Goal: Task Accomplishment & Management: Complete application form

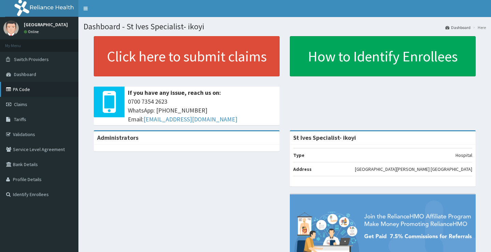
click at [23, 87] on link "PA Code" at bounding box center [39, 89] width 78 height 15
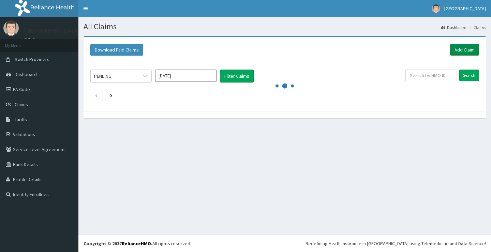
click at [460, 50] on link "Add Claim" at bounding box center [464, 50] width 29 height 12
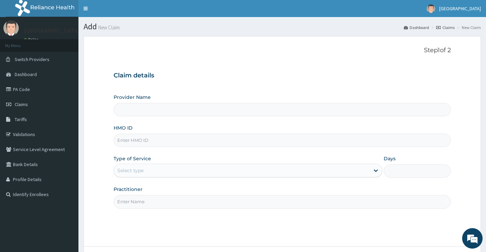
type input "St Ives Specialist- ikoyi"
click at [152, 141] on input "HMO ID" at bounding box center [282, 140] width 337 height 13
type input "PAA/10140/B"
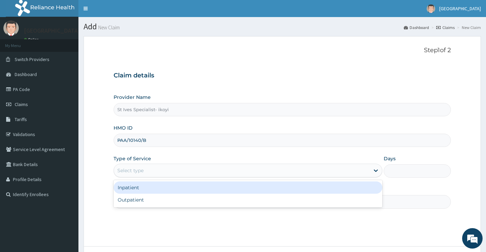
click at [147, 172] on div "Select type" at bounding box center [242, 170] width 256 height 11
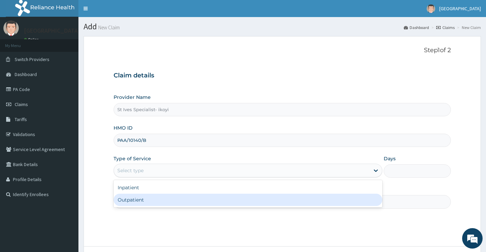
click at [141, 200] on div "Outpatient" at bounding box center [248, 200] width 269 height 12
type input "1"
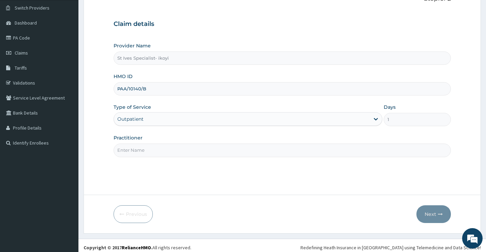
scroll to position [56, 0]
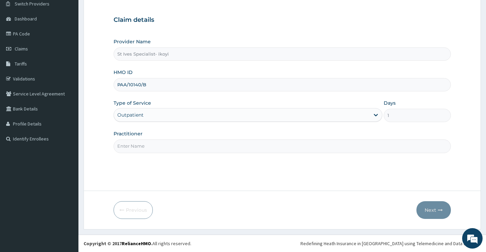
click at [147, 147] on input "Practitioner" at bounding box center [282, 146] width 337 height 13
type input "NURSE CHIOMA"
click at [425, 211] on button "Next" at bounding box center [433, 210] width 34 height 18
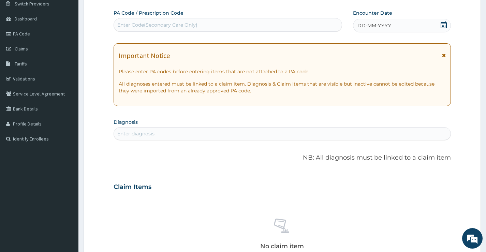
click at [155, 24] on div "Enter Code(Secondary Care Only)" at bounding box center [157, 24] width 80 height 7
paste input "PA/40C80A"
type input "PA/40C80A"
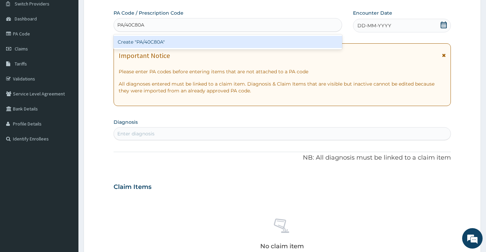
click at [152, 43] on div "Create "PA/40C80A"" at bounding box center [228, 42] width 229 height 12
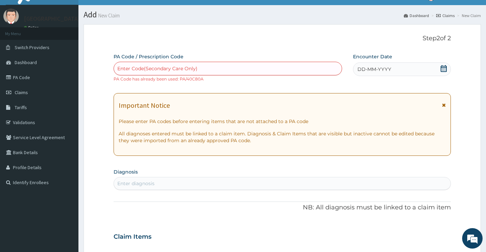
scroll to position [0, 0]
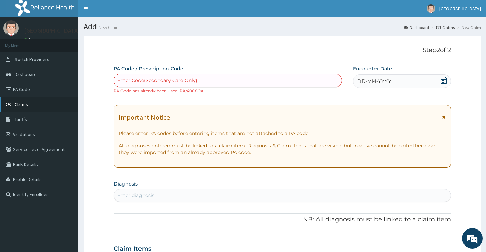
click at [23, 104] on span "Claims" at bounding box center [21, 104] width 13 height 6
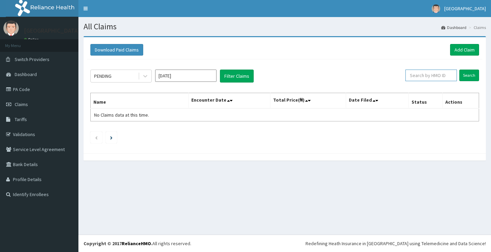
click at [431, 78] on input "text" at bounding box center [432, 76] width 52 height 12
type input "PAA/10140/B"
click at [467, 75] on input "Search" at bounding box center [469, 76] width 20 height 12
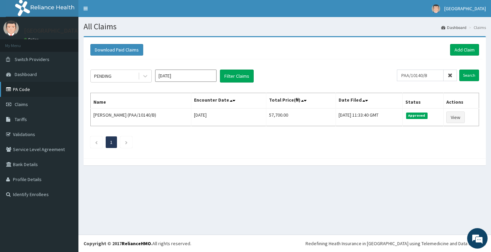
click at [27, 89] on link "PA Code" at bounding box center [39, 89] width 78 height 15
